Goal: Task Accomplishment & Management: Manage account settings

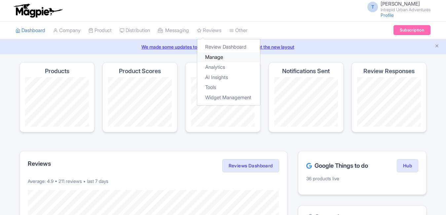
click at [220, 59] on link "Manage" at bounding box center [228, 57] width 63 height 10
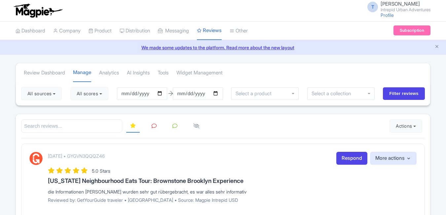
click at [334, 94] on input "select-one" at bounding box center [333, 93] width 44 height 6
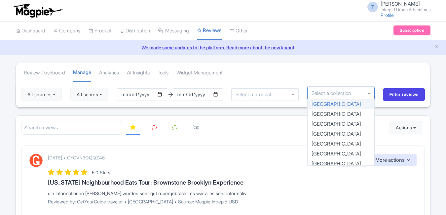
click at [338, 91] on input "select-one" at bounding box center [333, 93] width 44 height 6
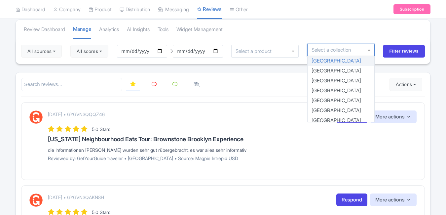
scroll to position [33, 0]
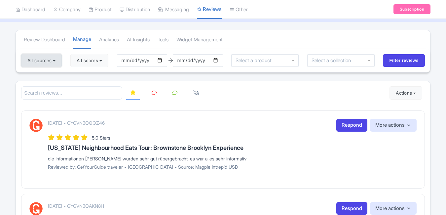
click at [41, 57] on button "All sources" at bounding box center [41, 60] width 41 height 13
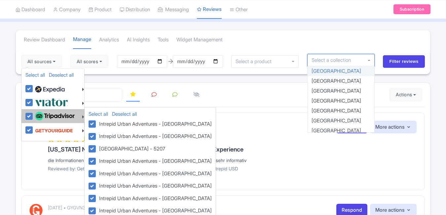
drag, startPoint x: 28, startPoint y: 102, endPoint x: 28, endPoint y: 118, distance: 15.2
click at [33, 102] on label at bounding box center [50, 102] width 35 height 11
click at [33, 101] on input "checkbox" at bounding box center [35, 99] width 4 height 4
checkbox input "false"
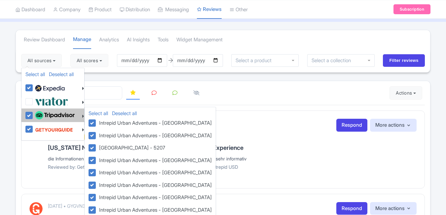
click at [33, 119] on label at bounding box center [53, 115] width 41 height 11
click at [33, 114] on input "checkbox" at bounding box center [35, 112] width 4 height 4
checkbox input "false"
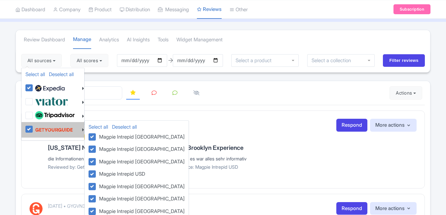
click at [33, 130] on label at bounding box center [53, 129] width 40 height 13
click at [33, 127] on input "checkbox" at bounding box center [35, 125] width 4 height 4
checkbox input "false"
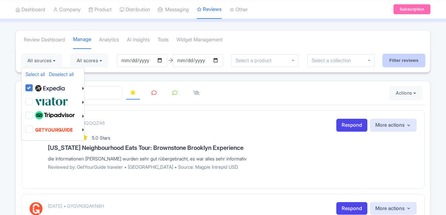
click at [392, 58] on input "Filter reviews" at bounding box center [404, 60] width 42 height 13
